Goal: Information Seeking & Learning: Learn about a topic

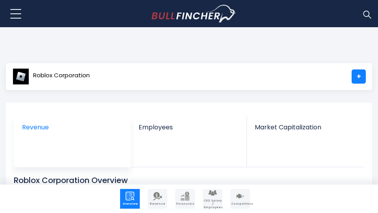
click at [85, 130] on span "Revenue" at bounding box center [72, 126] width 100 height 7
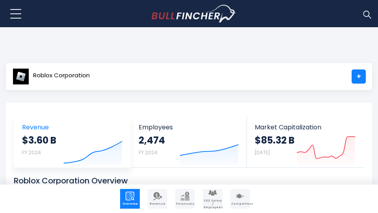
click at [86, 132] on icon "Created with Highcharts 12.1.2" at bounding box center [92, 148] width 59 height 33
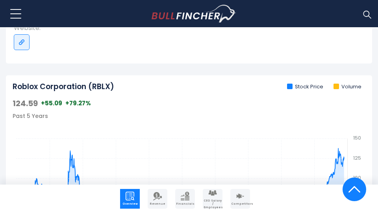
scroll to position [432, 0]
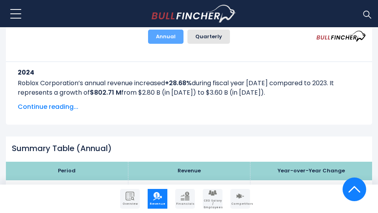
click at [170, 36] on button "Annual" at bounding box center [165, 37] width 35 height 14
click at [210, 36] on button "Quarterly" at bounding box center [209, 37] width 43 height 14
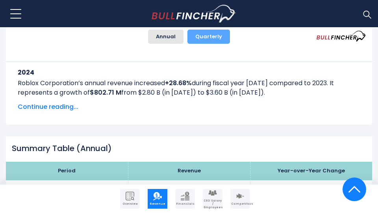
click at [210, 36] on button "Quarterly" at bounding box center [209, 37] width 43 height 14
click at [130, 199] on img "Company Overview" at bounding box center [130, 196] width 9 height 9
